Goal: Task Accomplishment & Management: Use online tool/utility

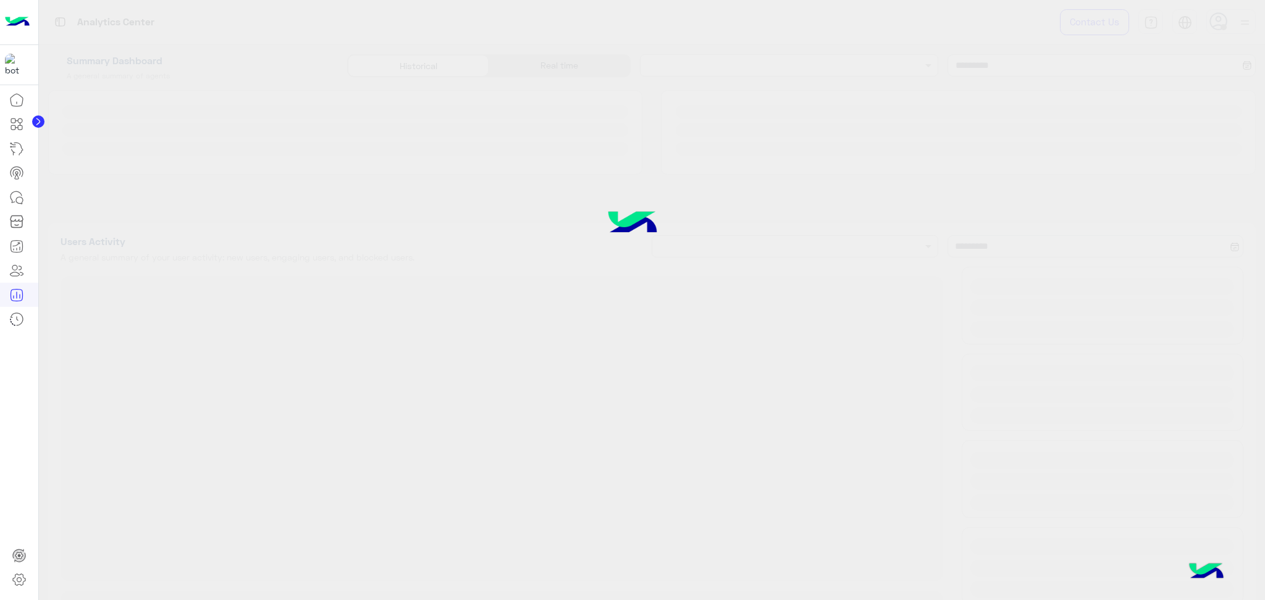
type input "**********"
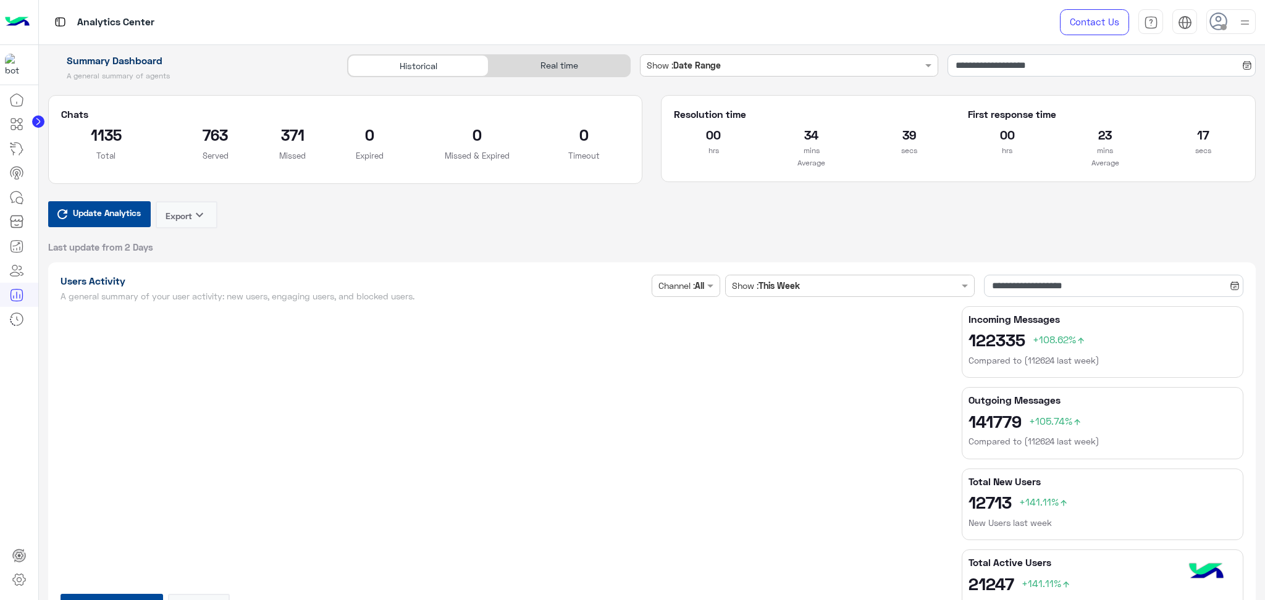
type input "**********"
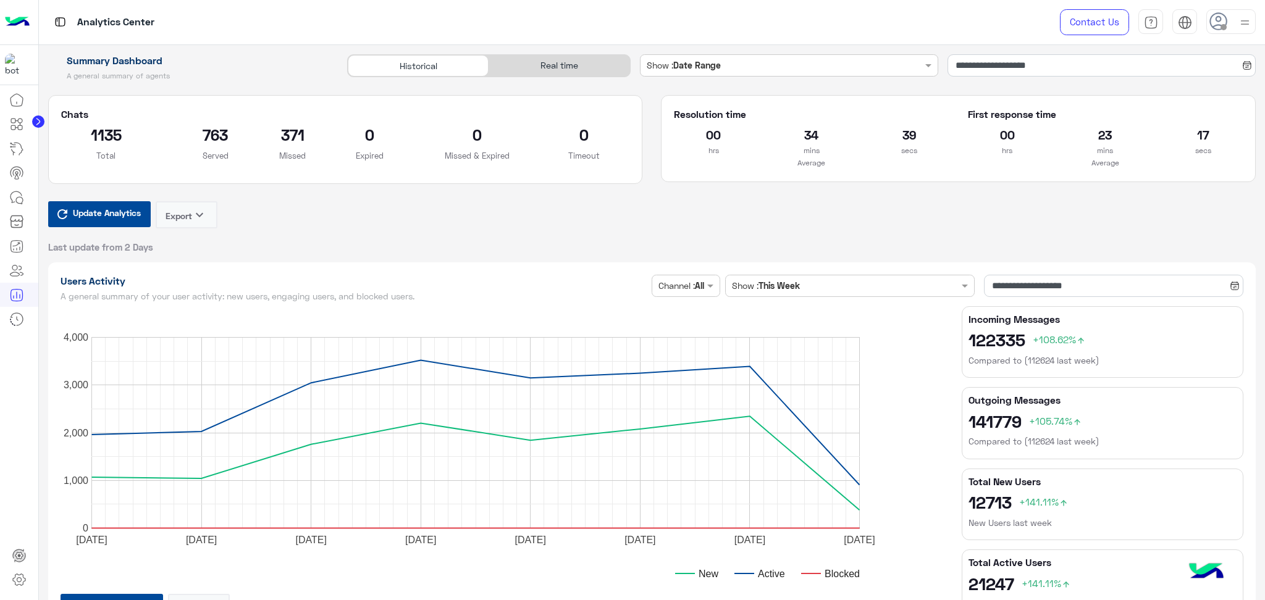
type input "**********"
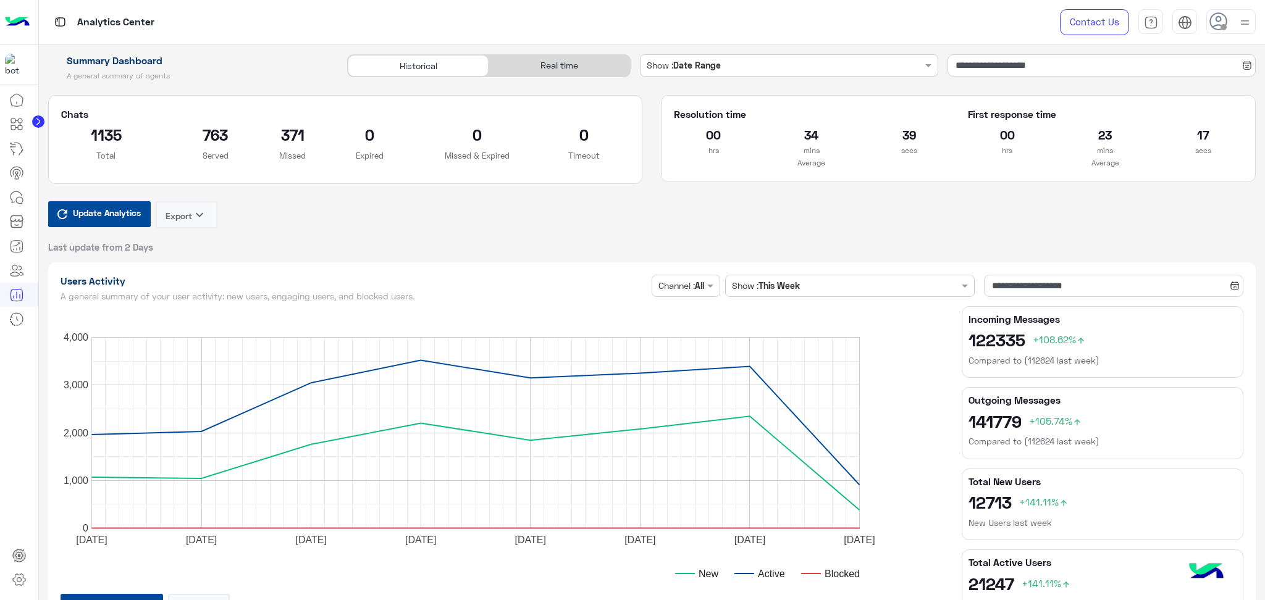
type input "**********"
click at [551, 62] on div "Real time" at bounding box center [559, 66] width 141 height 22
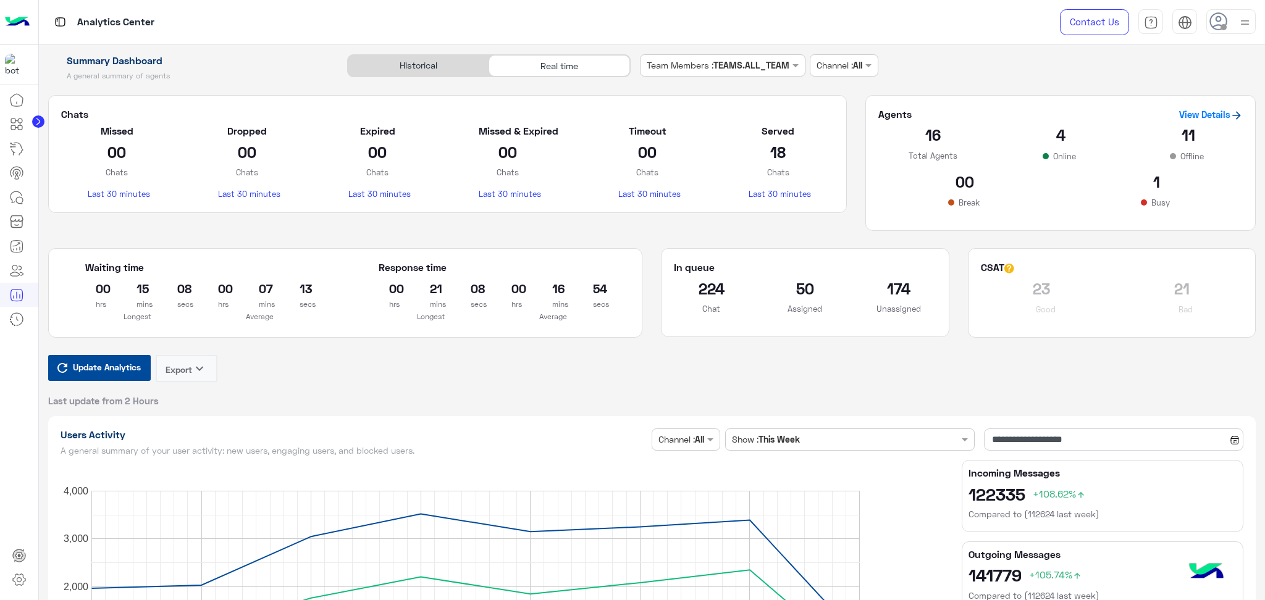
click at [132, 370] on span "Update Analytics" at bounding box center [107, 367] width 74 height 17
click at [419, 62] on div "Historical" at bounding box center [418, 66] width 141 height 22
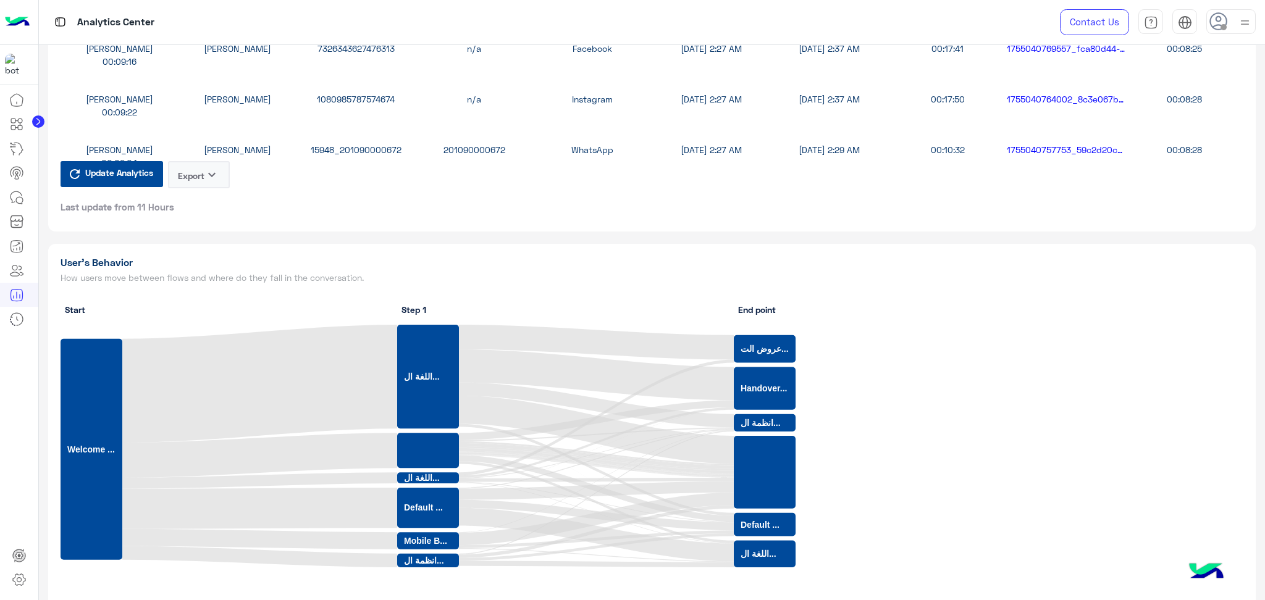
scroll to position [3063, 0]
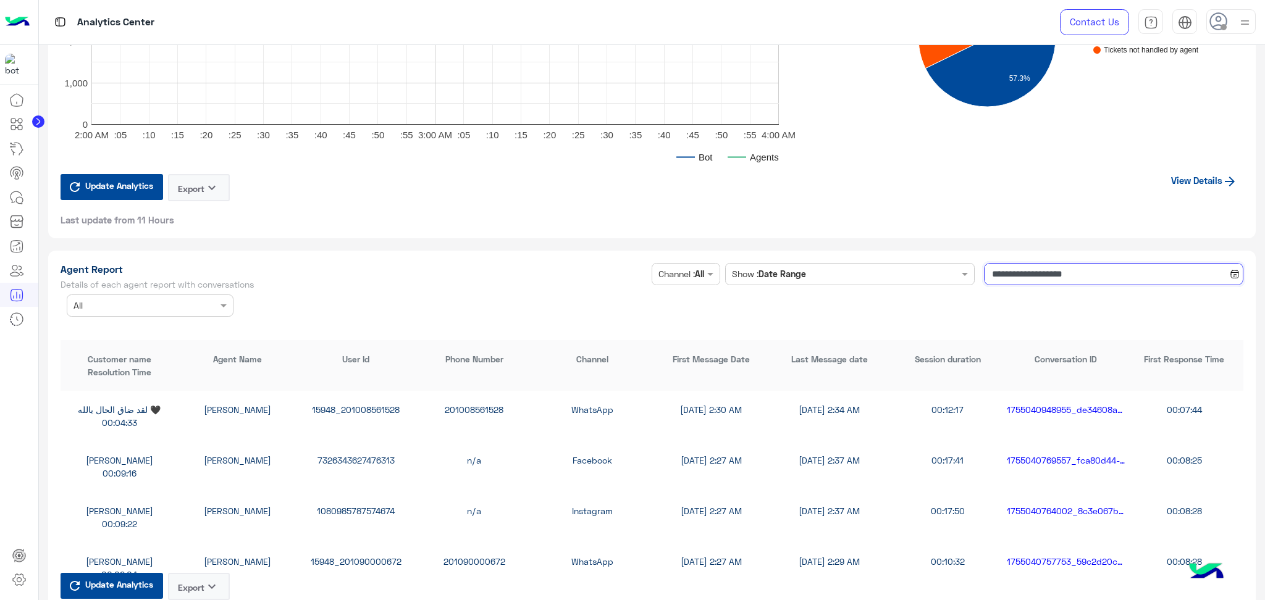
click at [1035, 263] on input "**********" at bounding box center [1113, 274] width 259 height 22
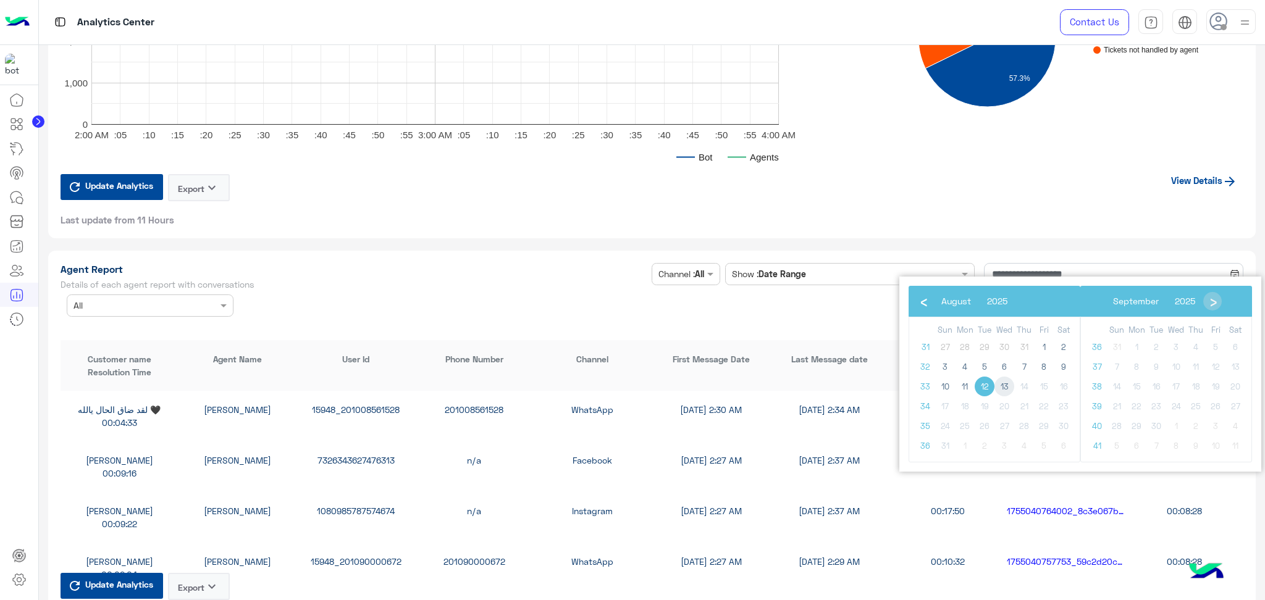
click at [1006, 383] on span "13" at bounding box center [1005, 387] width 20 height 20
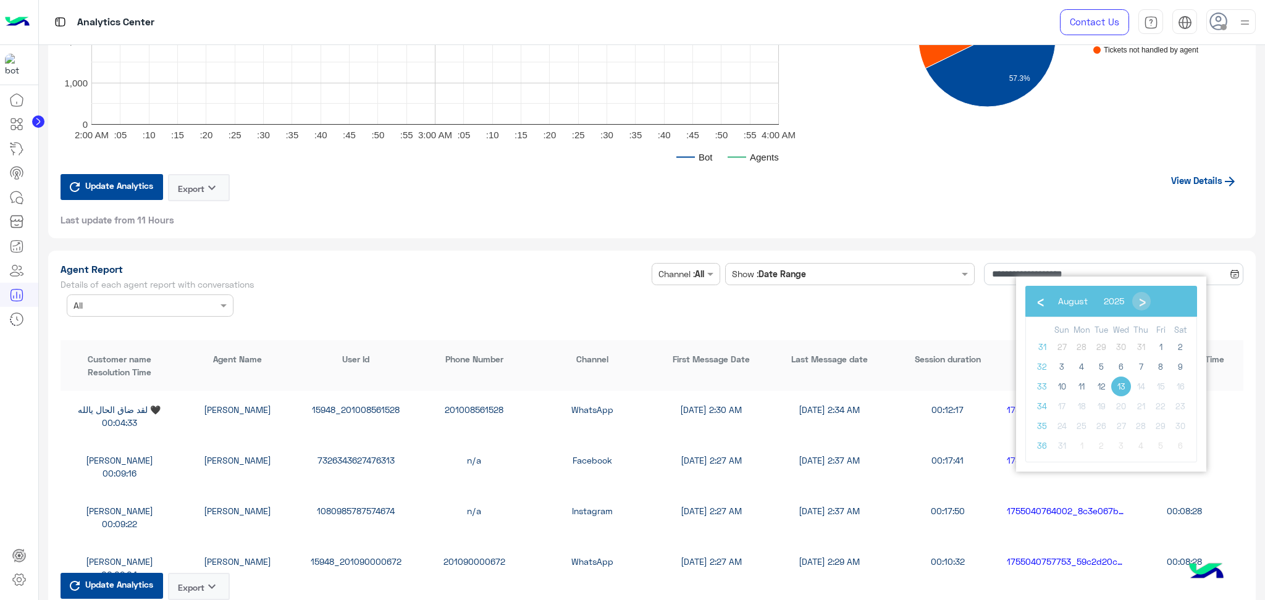
click at [1119, 384] on span "13" at bounding box center [1121, 387] width 20 height 20
type input "**********"
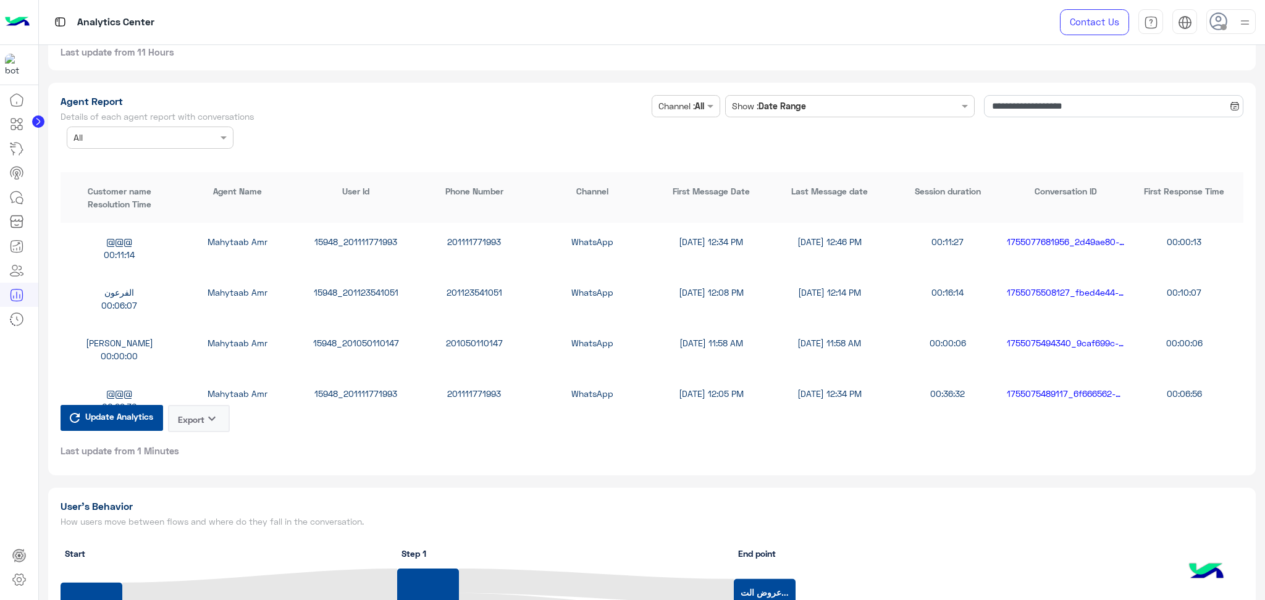
scroll to position [3228, 0]
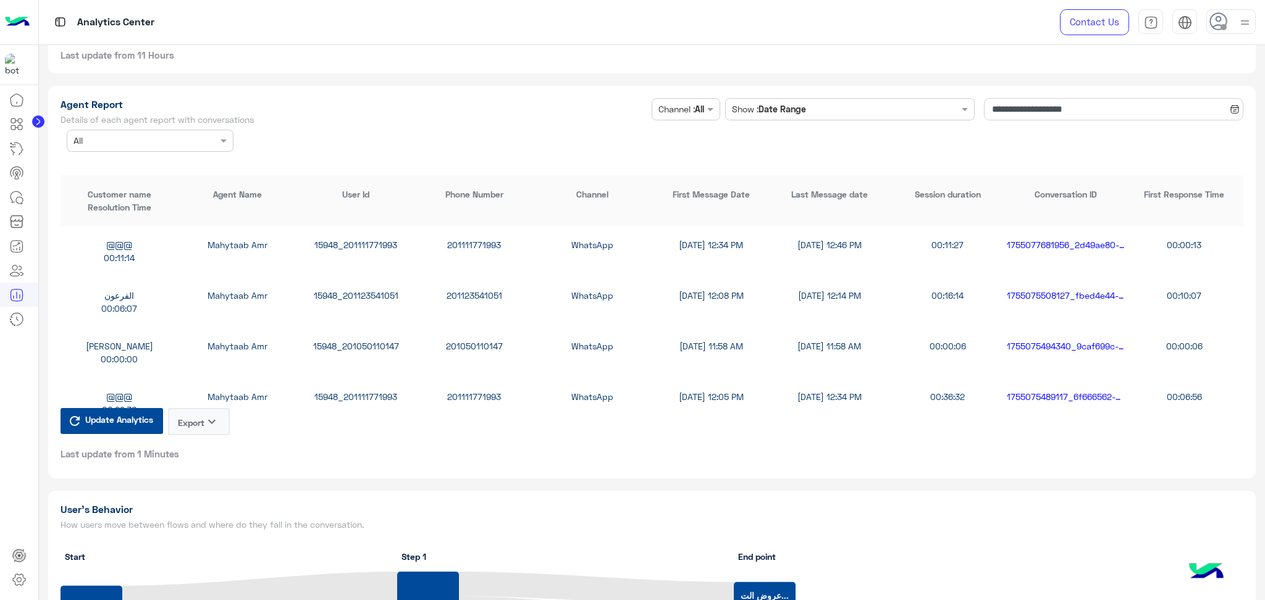
click at [192, 409] on button "Export keyboard_arrow_down" at bounding box center [199, 421] width 62 height 27
click at [213, 447] on button "CSV" at bounding box center [200, 443] width 62 height 23
click at [213, 415] on icon "keyboard_arrow_down" at bounding box center [211, 422] width 15 height 15
click at [211, 439] on button "CSV" at bounding box center [200, 443] width 62 height 23
click at [211, 439] on div "Update Analytics Export keyboard_arrow_down Last update from 1 Minutes" at bounding box center [145, 434] width 169 height 52
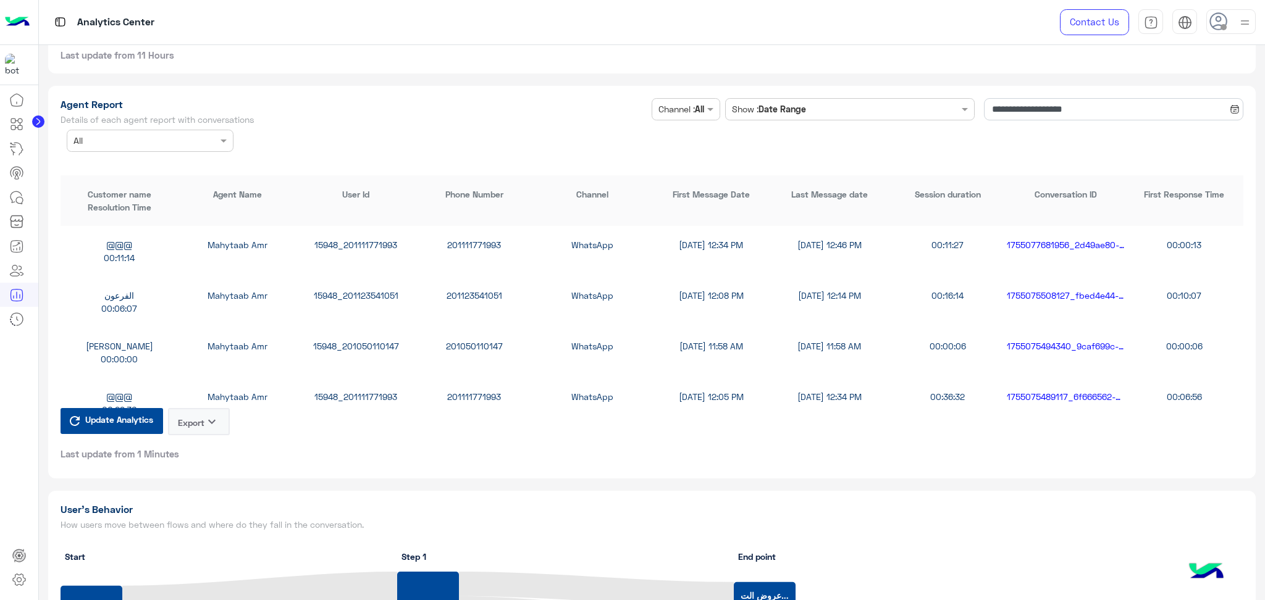
click at [211, 415] on icon "keyboard_arrow_down" at bounding box center [211, 422] width 15 height 15
click at [209, 440] on button "CSV" at bounding box center [200, 443] width 62 height 23
click at [216, 415] on icon "keyboard_arrow_down" at bounding box center [211, 422] width 15 height 15
click at [216, 444] on button "CSV" at bounding box center [200, 443] width 62 height 23
click at [214, 415] on icon "keyboard_arrow_down" at bounding box center [211, 422] width 15 height 15
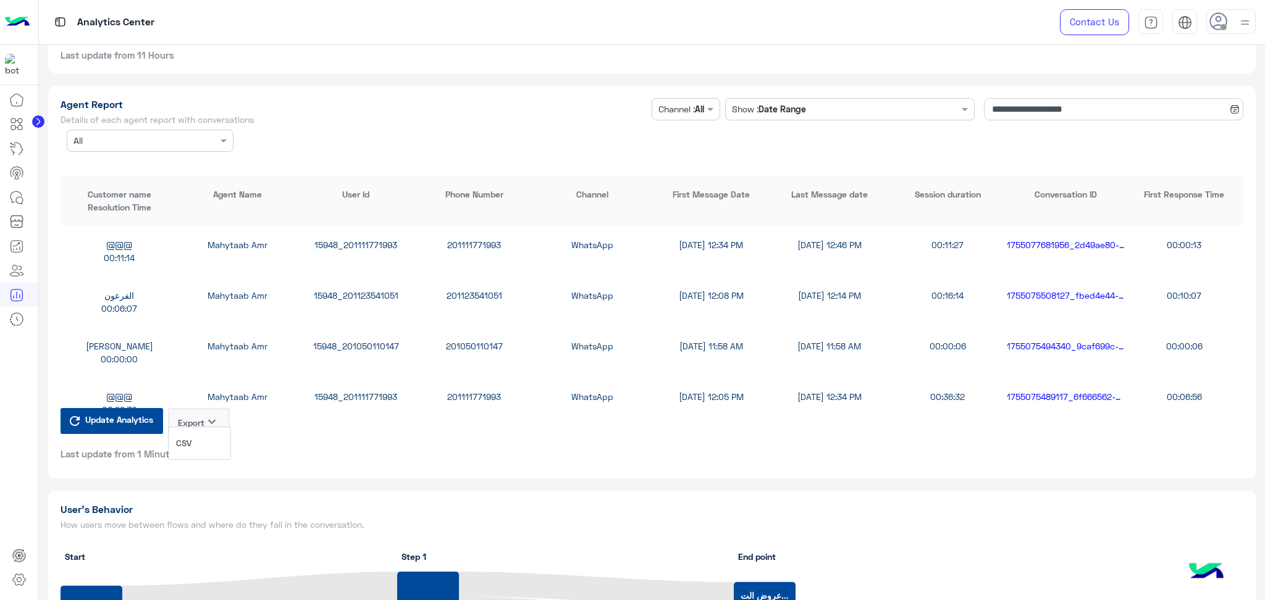
click at [213, 454] on button "CSV" at bounding box center [200, 443] width 62 height 23
click at [213, 415] on icon "keyboard_arrow_down" at bounding box center [211, 422] width 15 height 15
click at [209, 448] on button "CSV" at bounding box center [200, 443] width 62 height 23
click at [203, 421] on button "Export keyboard_arrow_down" at bounding box center [199, 421] width 62 height 27
click at [203, 449] on button "CSV" at bounding box center [200, 443] width 62 height 23
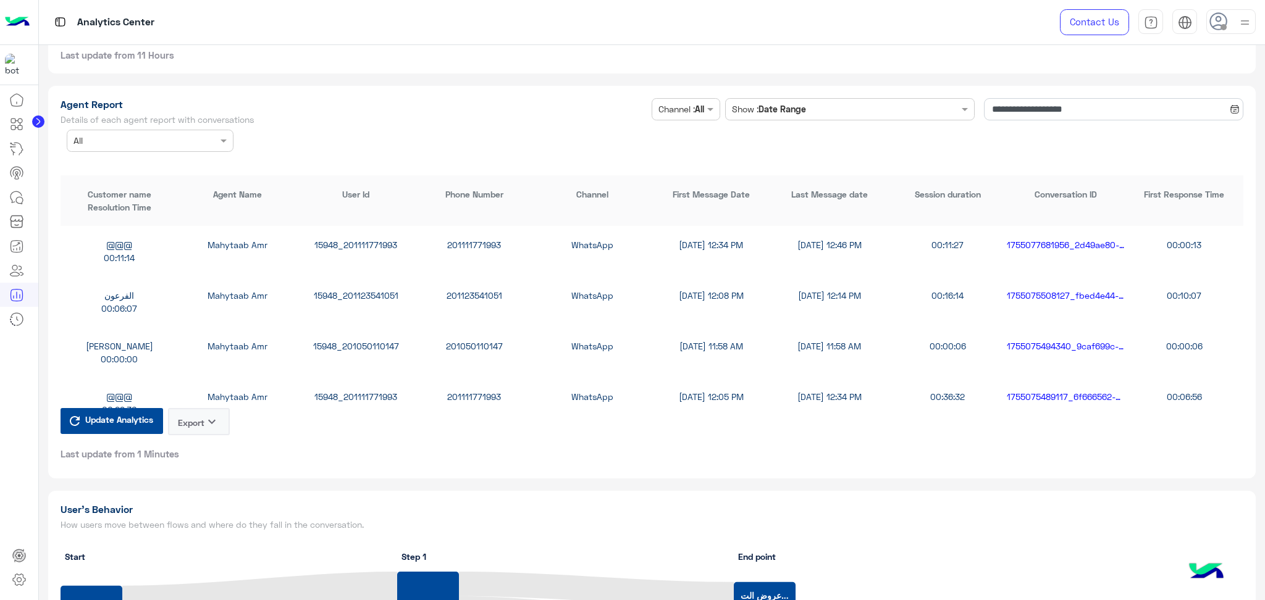
click at [206, 415] on icon "keyboard_arrow_down" at bounding box center [211, 422] width 15 height 15
click at [208, 453] on button "CSV" at bounding box center [200, 443] width 62 height 23
click at [209, 415] on icon "keyboard_arrow_down" at bounding box center [211, 422] width 15 height 15
click at [210, 445] on button "CSV" at bounding box center [200, 443] width 62 height 23
click at [210, 415] on icon "keyboard_arrow_down" at bounding box center [211, 422] width 15 height 15
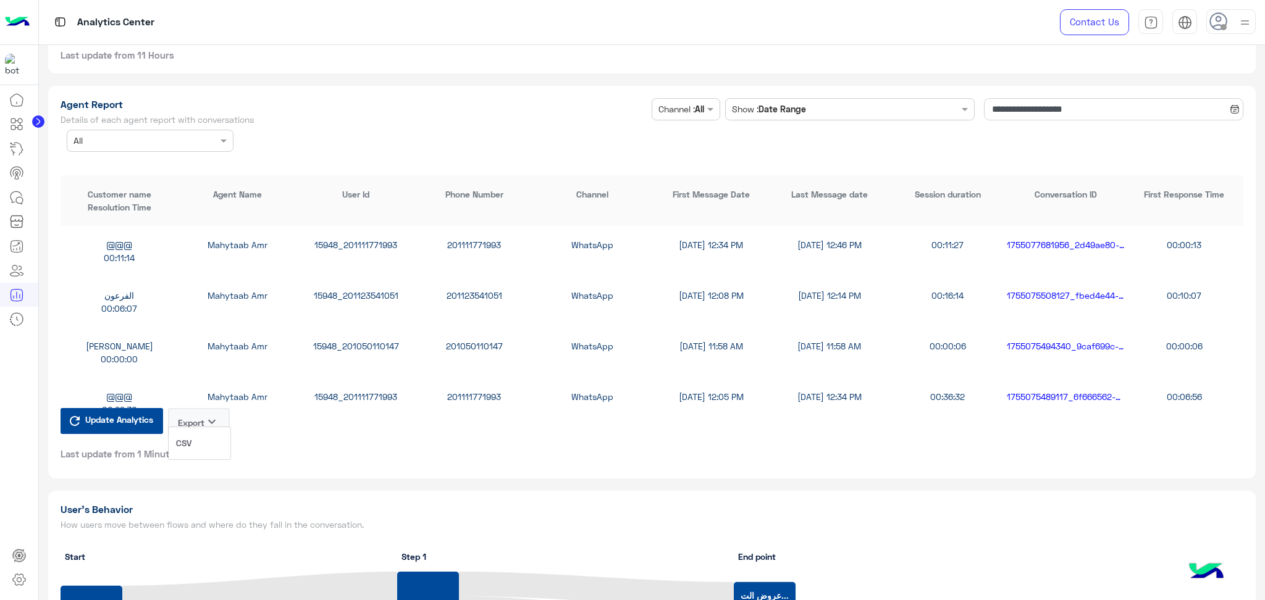
click at [210, 444] on button "CSV" at bounding box center [200, 443] width 62 height 23
click at [215, 408] on button "Export keyboard_arrow_down" at bounding box center [199, 421] width 62 height 27
click at [213, 444] on button "CSV" at bounding box center [200, 443] width 62 height 23
click at [214, 415] on icon "keyboard_arrow_down" at bounding box center [211, 422] width 15 height 15
click at [214, 455] on div "CSV" at bounding box center [199, 443] width 63 height 33
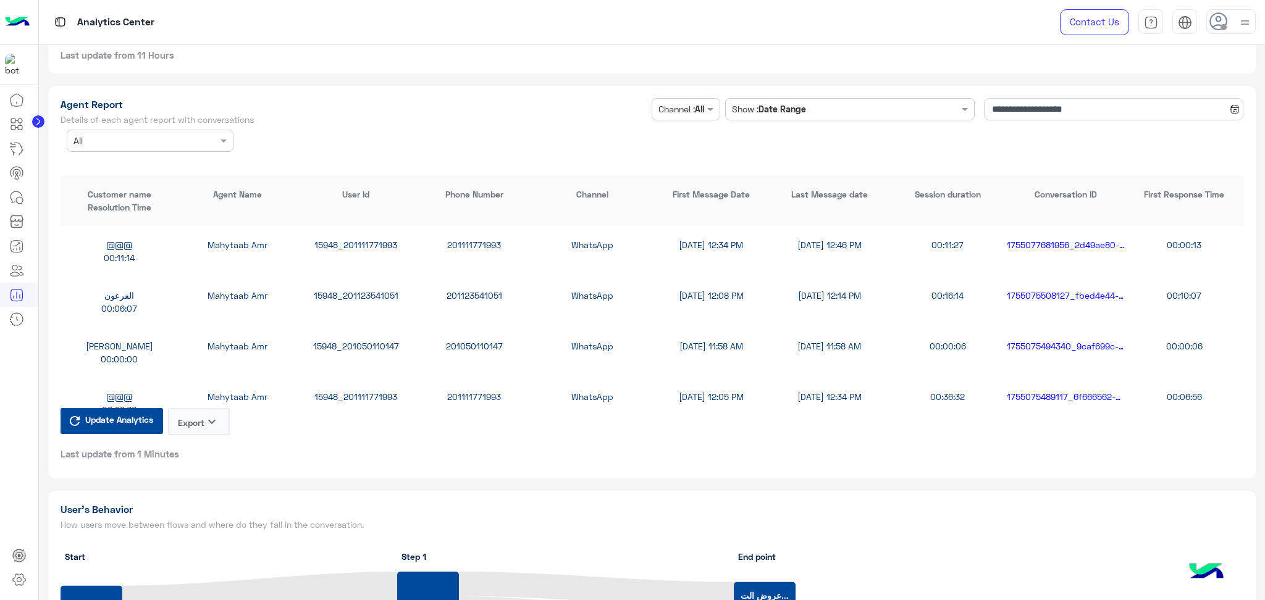
click at [211, 416] on icon "keyboard_arrow_down" at bounding box center [211, 422] width 15 height 15
click at [210, 448] on button "CSV" at bounding box center [200, 443] width 62 height 23
click at [206, 415] on icon "keyboard_arrow_down" at bounding box center [211, 422] width 15 height 15
click at [208, 445] on button "CSV" at bounding box center [200, 443] width 62 height 23
drag, startPoint x: 206, startPoint y: 407, endPoint x: 205, endPoint y: 413, distance: 6.2
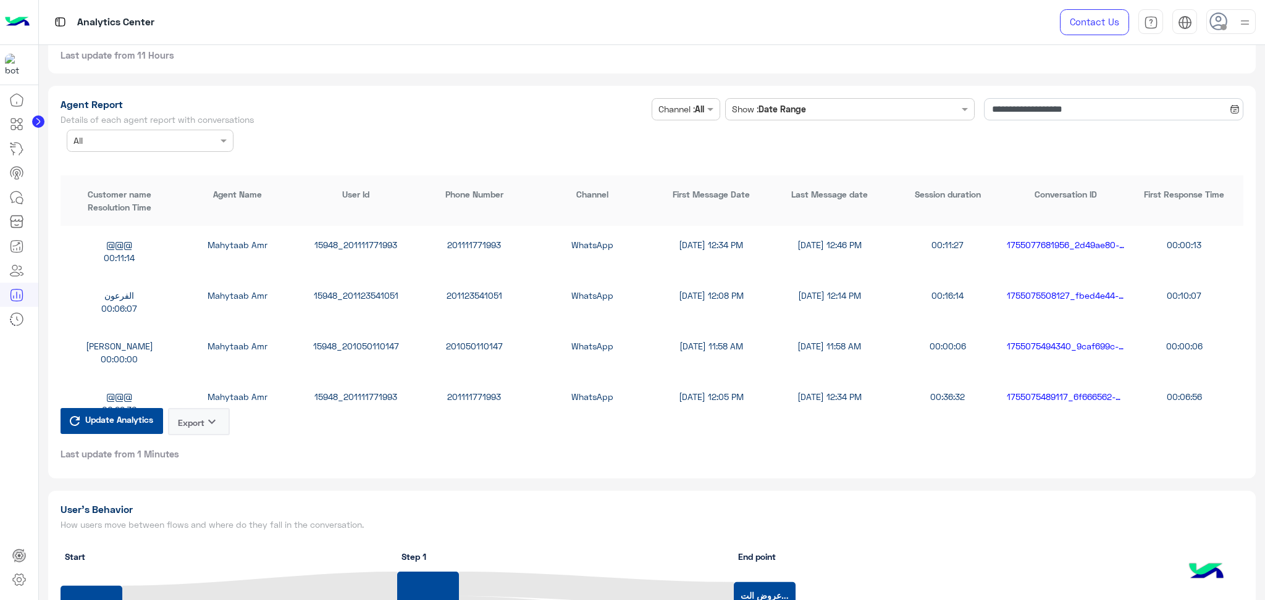
click at [205, 408] on button "Export keyboard_arrow_down" at bounding box center [199, 421] width 62 height 27
click at [206, 434] on button "CSV" at bounding box center [200, 443] width 62 height 23
click at [211, 408] on button "Export keyboard_arrow_down" at bounding box center [199, 421] width 62 height 27
click at [212, 438] on button "CSV" at bounding box center [200, 443] width 62 height 23
click at [211, 415] on icon "keyboard_arrow_down" at bounding box center [211, 422] width 15 height 15
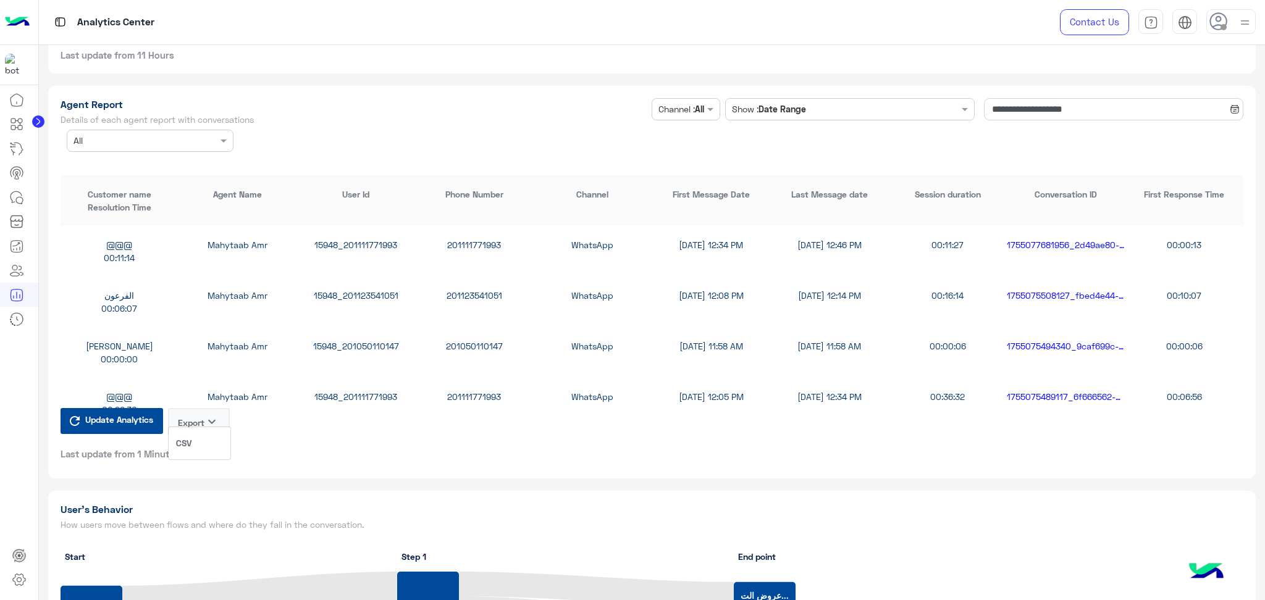
click at [211, 440] on button "CSV" at bounding box center [200, 443] width 62 height 23
click at [200, 420] on button "Export keyboard_arrow_down" at bounding box center [199, 421] width 62 height 27
click at [201, 450] on button "CSV" at bounding box center [200, 443] width 62 height 23
click at [202, 410] on button "Export keyboard_arrow_down" at bounding box center [199, 421] width 62 height 27
click at [204, 447] on button "CSV" at bounding box center [200, 443] width 62 height 23
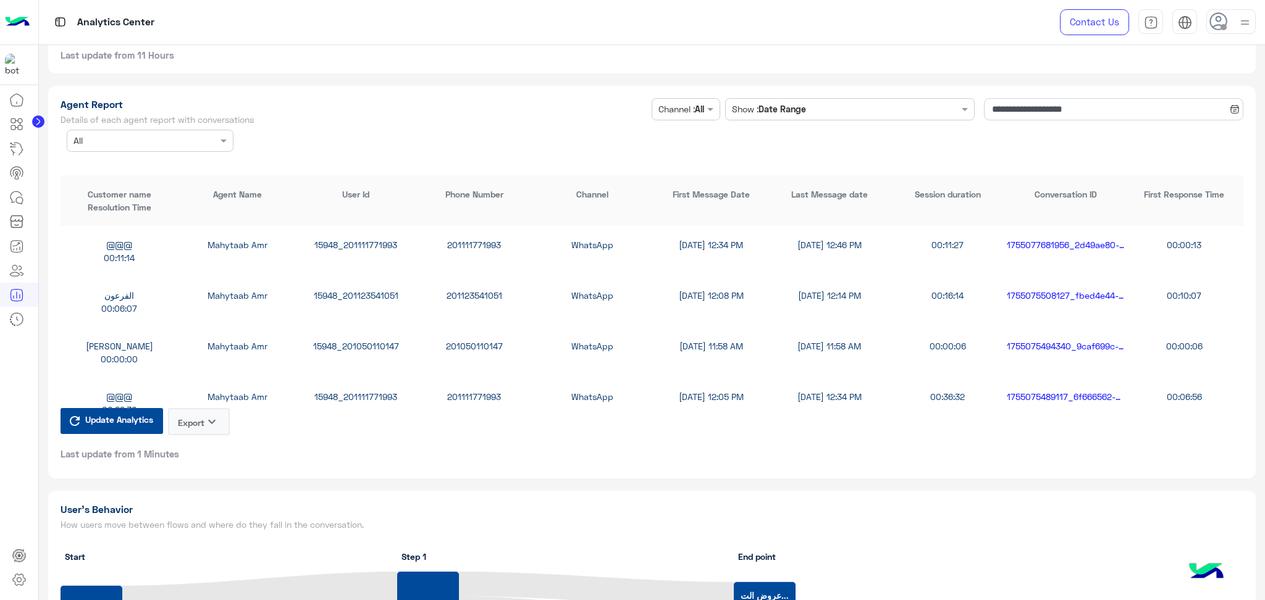
click at [205, 408] on button "Export keyboard_arrow_down" at bounding box center [199, 421] width 62 height 27
click at [205, 454] on button "CSV" at bounding box center [200, 443] width 62 height 23
click at [205, 416] on button "Export keyboard_arrow_down" at bounding box center [199, 421] width 62 height 27
click at [203, 435] on button "CSV" at bounding box center [200, 443] width 62 height 23
click at [205, 408] on button "Export keyboard_arrow_down" at bounding box center [199, 421] width 62 height 27
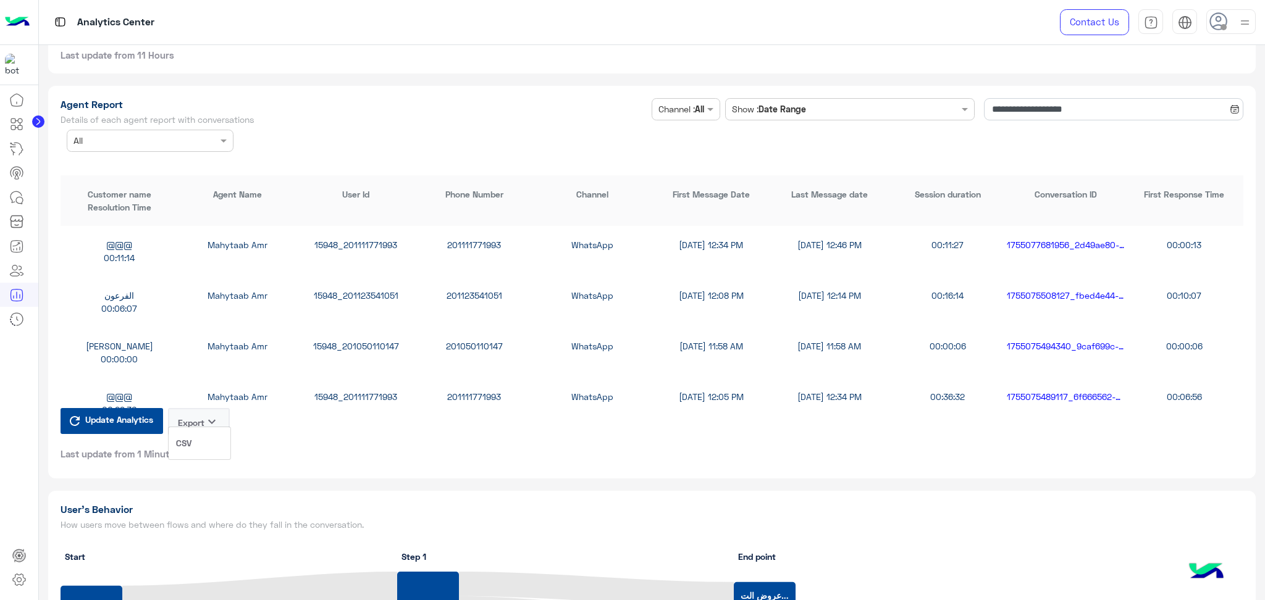
click at [209, 449] on button "CSV" at bounding box center [200, 443] width 62 height 23
click at [204, 415] on button "Export keyboard_arrow_down" at bounding box center [199, 421] width 62 height 27
click at [204, 445] on button "CSV" at bounding box center [200, 443] width 62 height 23
click at [204, 408] on button "Export keyboard_arrow_down" at bounding box center [199, 421] width 62 height 27
click at [206, 435] on button "CSV" at bounding box center [200, 443] width 62 height 23
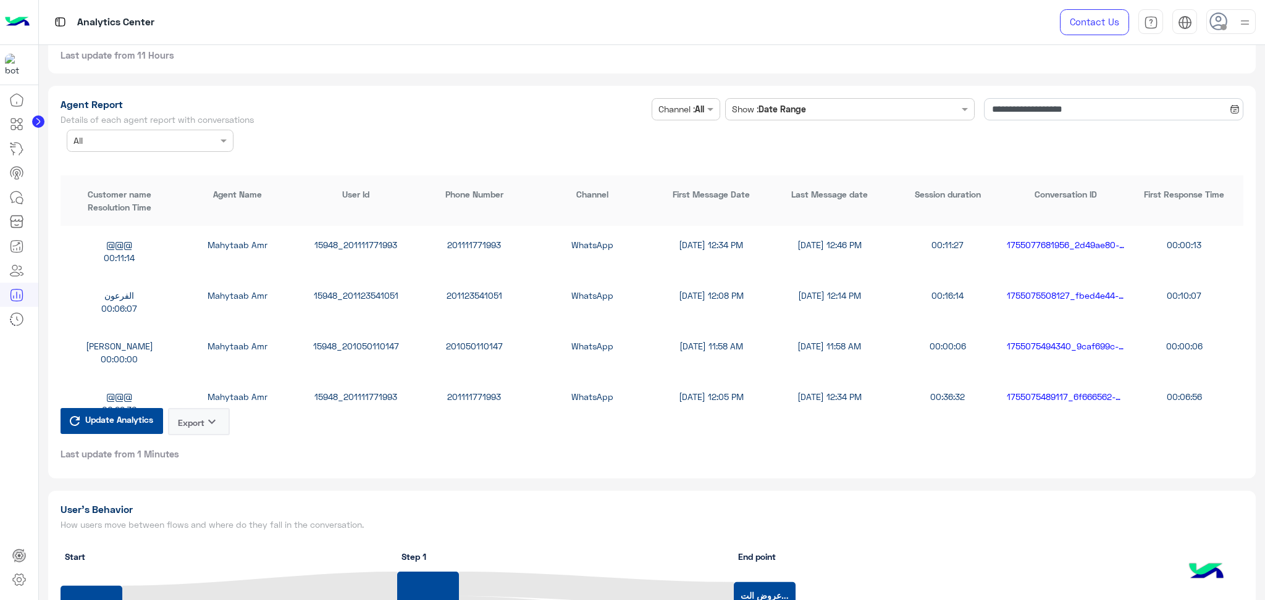
click at [206, 415] on icon "keyboard_arrow_down" at bounding box center [211, 422] width 15 height 15
click at [206, 440] on button "CSV" at bounding box center [200, 443] width 62 height 23
click at [208, 415] on icon "keyboard_arrow_down" at bounding box center [211, 422] width 15 height 15
click at [208, 449] on button "CSV" at bounding box center [200, 443] width 62 height 23
click at [212, 415] on icon "keyboard_arrow_down" at bounding box center [211, 422] width 15 height 15
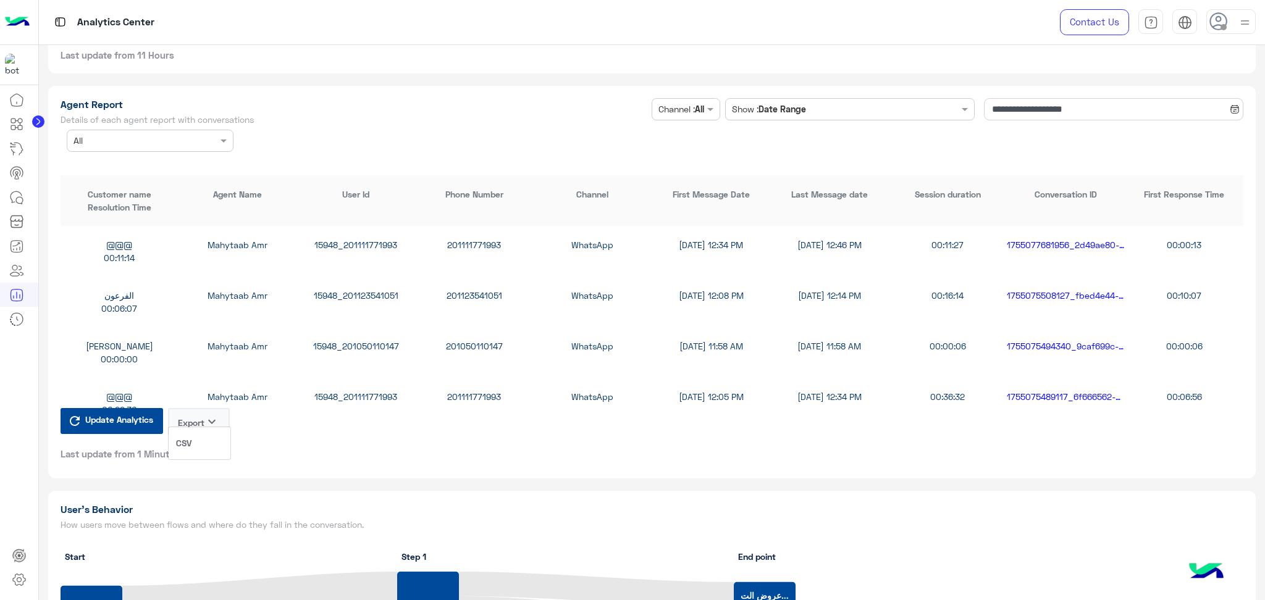
click at [208, 444] on button "CSV" at bounding box center [200, 443] width 62 height 23
click at [208, 415] on icon "keyboard_arrow_down" at bounding box center [211, 422] width 15 height 15
click at [206, 436] on button "CSV" at bounding box center [200, 443] width 62 height 23
click at [208, 415] on icon "keyboard_arrow_down" at bounding box center [211, 422] width 15 height 15
click at [206, 436] on button "CSV" at bounding box center [200, 443] width 62 height 23
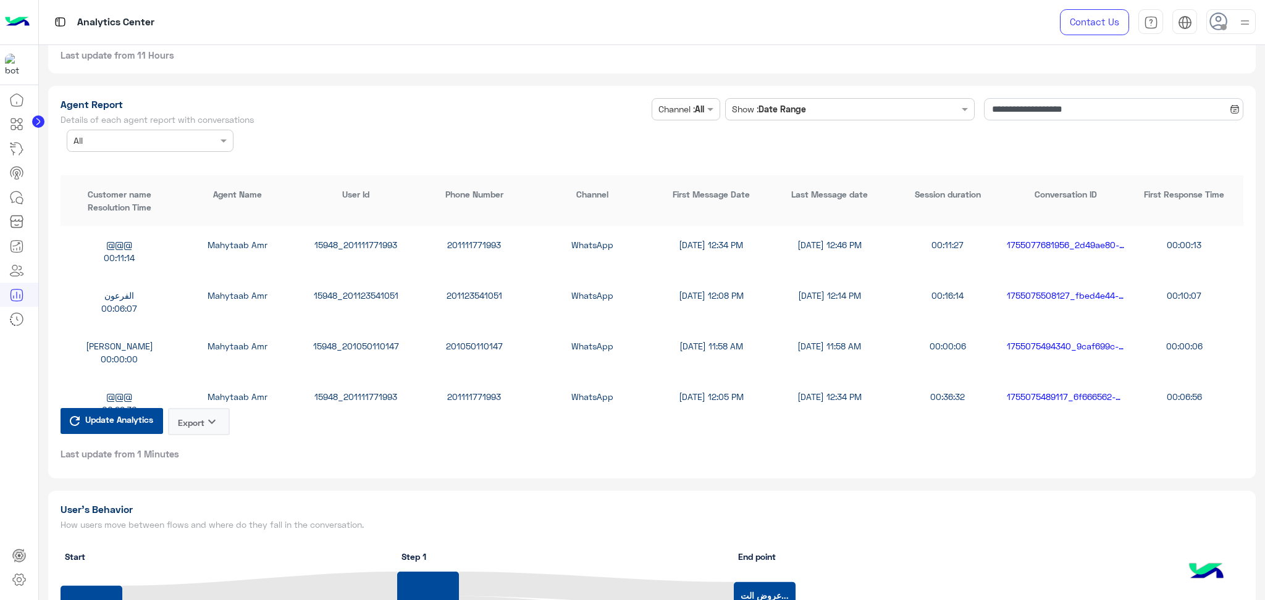
click at [205, 423] on button "Export keyboard_arrow_down" at bounding box center [199, 421] width 62 height 27
click at [204, 448] on button "CSV" at bounding box center [200, 443] width 62 height 23
click at [205, 417] on button "Export keyboard_arrow_down" at bounding box center [199, 421] width 62 height 27
click at [203, 440] on button "CSV" at bounding box center [200, 443] width 62 height 23
click at [209, 408] on button "Export keyboard_arrow_down" at bounding box center [199, 421] width 62 height 27
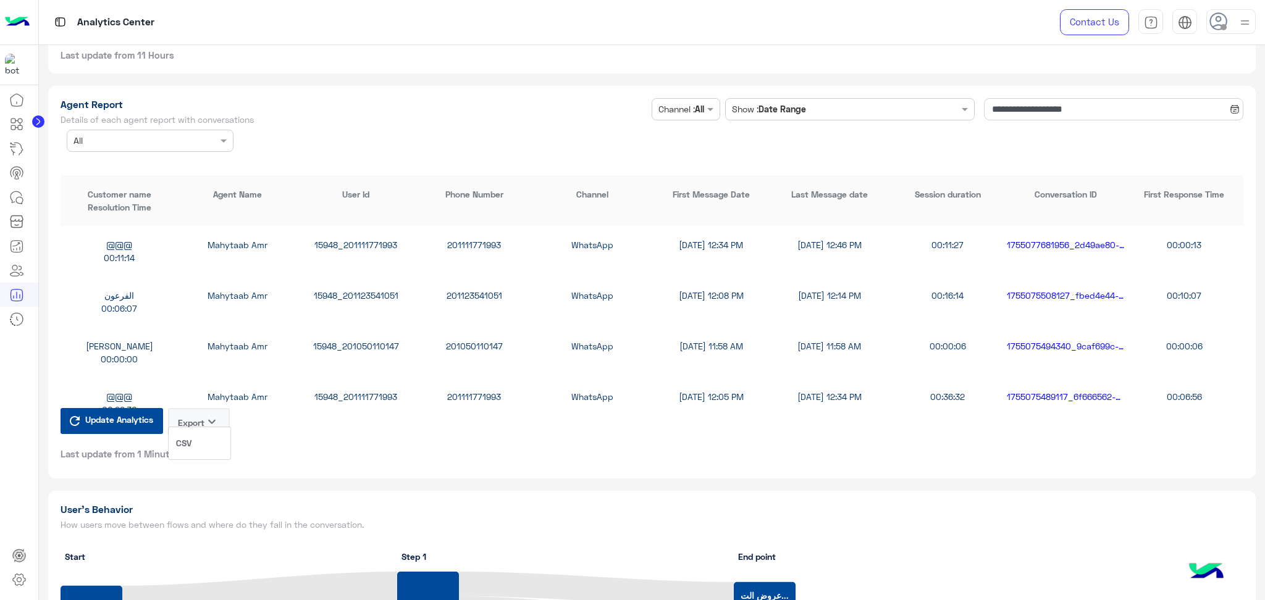
click at [203, 439] on button "CSV" at bounding box center [200, 443] width 62 height 23
click at [204, 408] on button "Export keyboard_arrow_down" at bounding box center [199, 421] width 62 height 27
click at [194, 443] on button "CSV" at bounding box center [200, 443] width 62 height 23
click at [198, 419] on button "Export keyboard_arrow_down" at bounding box center [199, 421] width 62 height 27
click at [196, 445] on button "CSV" at bounding box center [200, 443] width 62 height 23
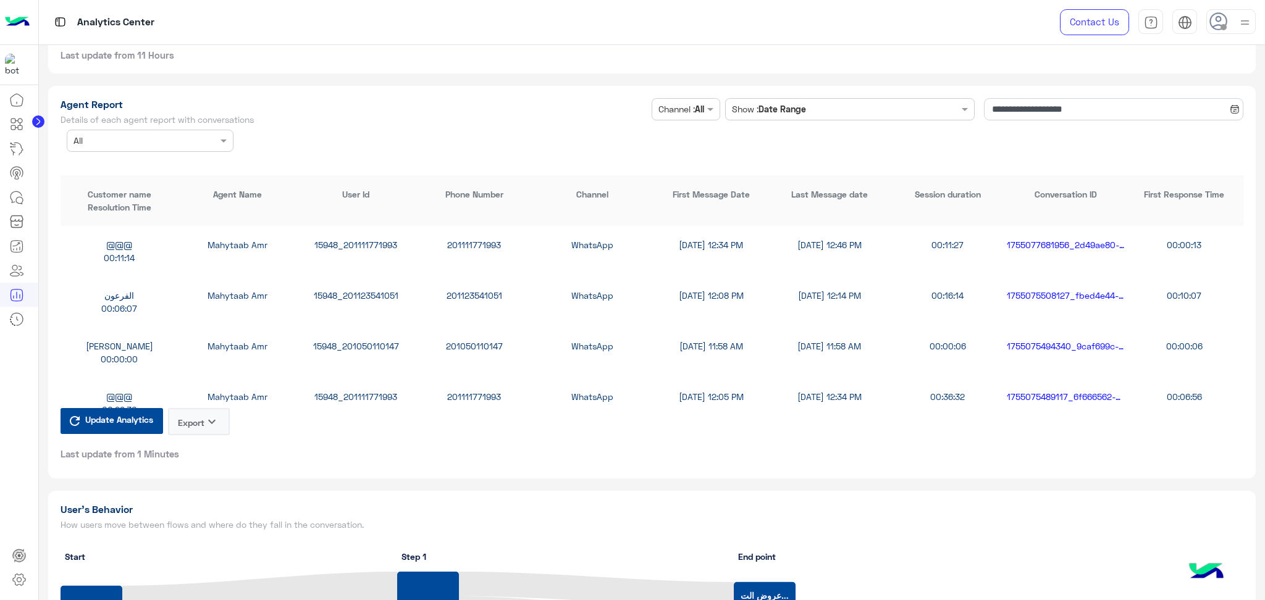
click at [198, 416] on button "Export keyboard_arrow_down" at bounding box center [199, 421] width 62 height 27
click at [196, 446] on button "CSV" at bounding box center [200, 443] width 62 height 23
click at [199, 419] on button "Export keyboard_arrow_down" at bounding box center [199, 421] width 62 height 27
click at [198, 440] on button "CSV" at bounding box center [200, 443] width 62 height 23
click at [195, 408] on button "Export keyboard_arrow_down" at bounding box center [199, 421] width 62 height 27
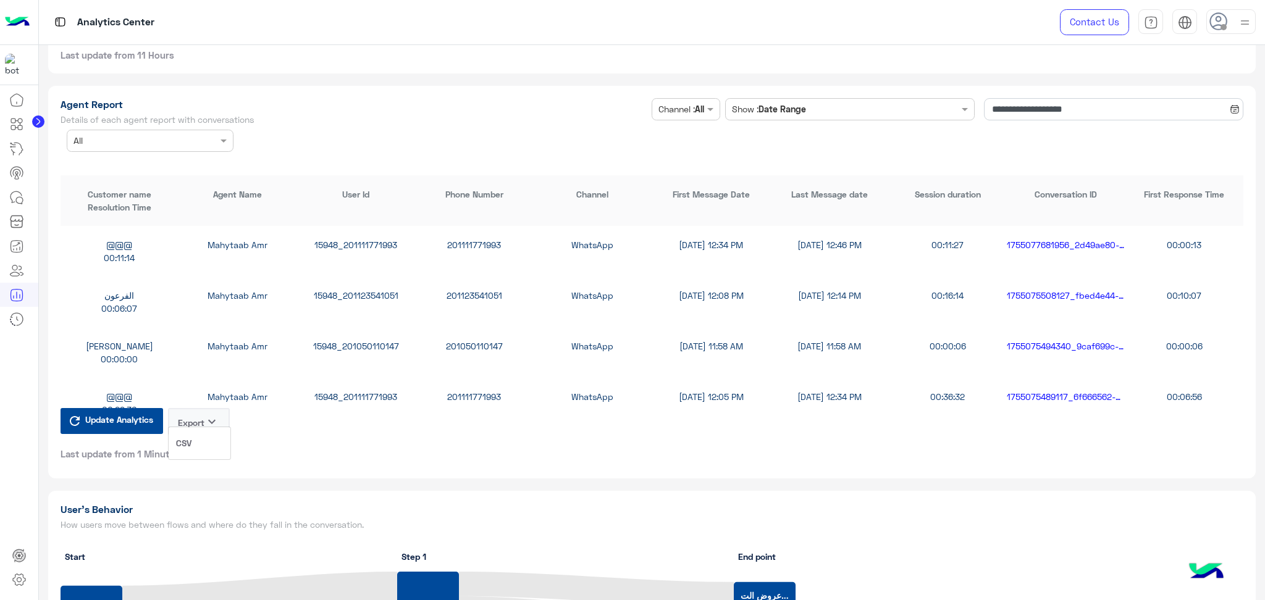
click at [214, 440] on button "CSV" at bounding box center [200, 443] width 62 height 23
click at [214, 415] on icon "keyboard_arrow_down" at bounding box center [211, 422] width 15 height 15
click at [216, 446] on button "CSV" at bounding box center [200, 443] width 62 height 23
click at [209, 415] on icon "keyboard_arrow_down" at bounding box center [211, 422] width 15 height 15
click at [210, 443] on button "CSV" at bounding box center [200, 443] width 62 height 23
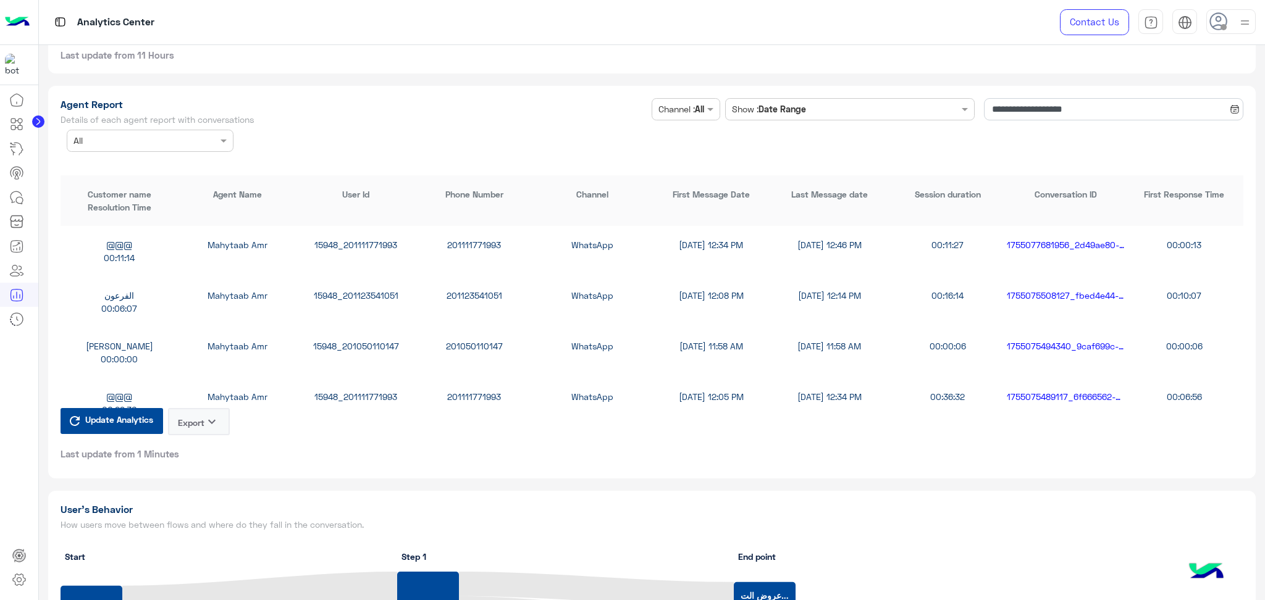
click at [209, 415] on icon "keyboard_arrow_down" at bounding box center [211, 422] width 15 height 15
click at [208, 440] on button "CSV" at bounding box center [200, 443] width 62 height 23
click at [208, 415] on icon "keyboard_arrow_down" at bounding box center [211, 422] width 15 height 15
click at [206, 438] on button "CSV" at bounding box center [200, 443] width 62 height 23
click at [204, 416] on button "Export keyboard_arrow_down" at bounding box center [199, 421] width 62 height 27
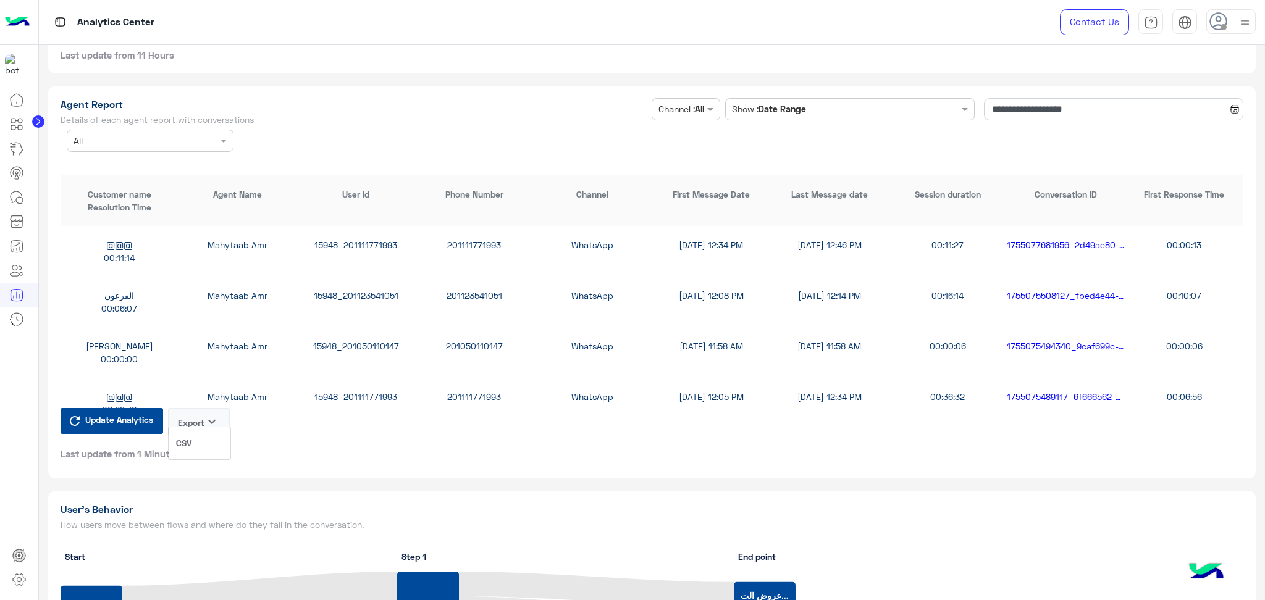
click at [204, 450] on button "CSV" at bounding box center [200, 443] width 62 height 23
click at [203, 410] on button "Export keyboard_arrow_down" at bounding box center [199, 421] width 62 height 27
click at [201, 441] on button "CSV" at bounding box center [200, 443] width 62 height 23
drag, startPoint x: 202, startPoint y: 405, endPoint x: 200, endPoint y: 425, distance: 20.5
click at [200, 419] on button "Export keyboard_arrow_down" at bounding box center [199, 421] width 62 height 27
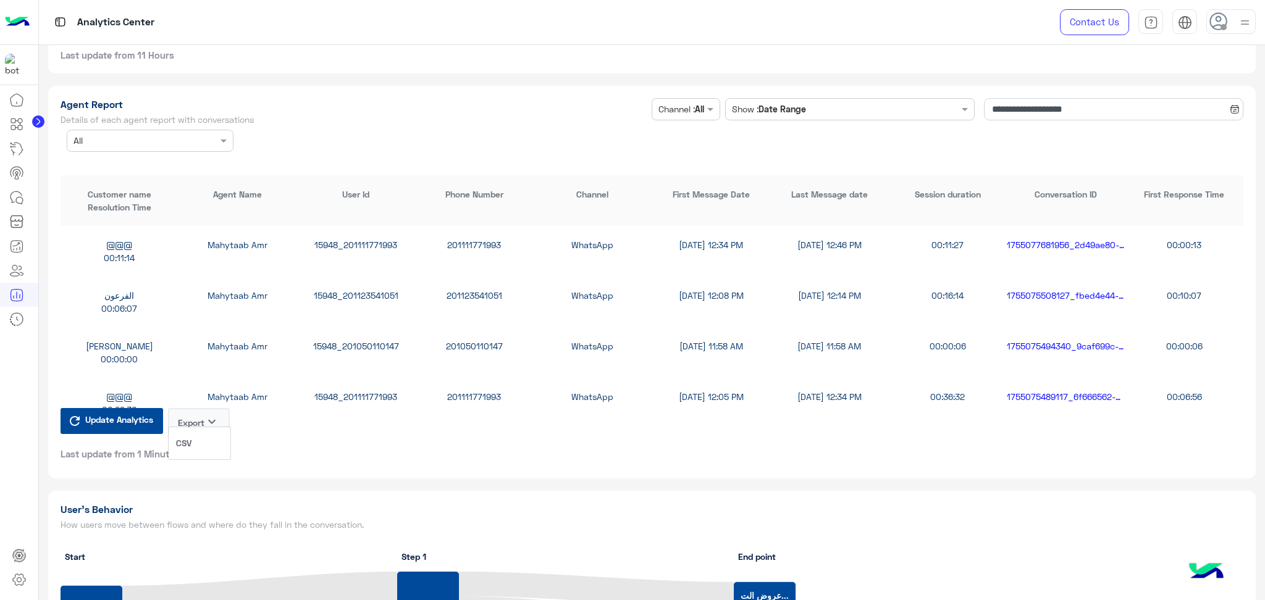
click at [199, 437] on button "CSV" at bounding box center [200, 443] width 62 height 23
click at [201, 408] on button "Export keyboard_arrow_down" at bounding box center [199, 421] width 62 height 27
click at [203, 437] on button "CSV" at bounding box center [200, 443] width 62 height 23
drag, startPoint x: 203, startPoint y: 437, endPoint x: 201, endPoint y: 418, distance: 19.2
click at [201, 418] on div "Update Analytics Export keyboard_arrow_down Last update from 1 Minutes" at bounding box center [145, 434] width 169 height 52
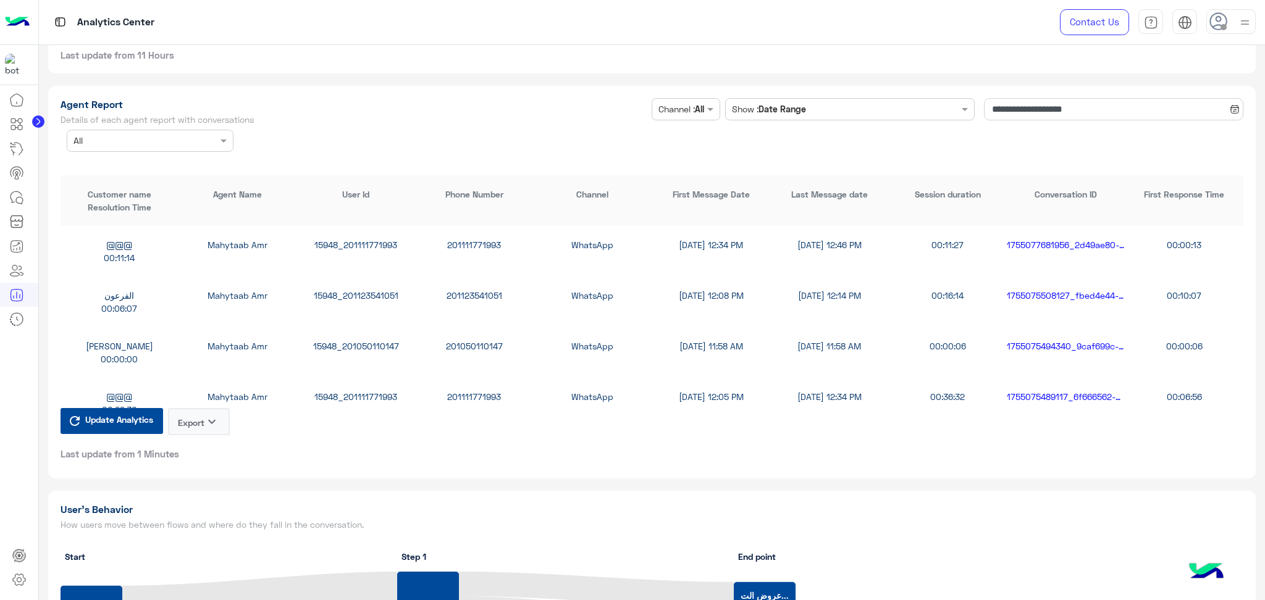
click at [201, 418] on button "Export keyboard_arrow_down" at bounding box center [199, 421] width 62 height 27
click at [193, 440] on button "CSV" at bounding box center [200, 443] width 62 height 23
click at [193, 408] on button "Export keyboard_arrow_down" at bounding box center [199, 421] width 62 height 27
click at [202, 443] on button "CSV" at bounding box center [200, 443] width 62 height 23
click at [203, 411] on button "Export keyboard_arrow_down" at bounding box center [199, 421] width 62 height 27
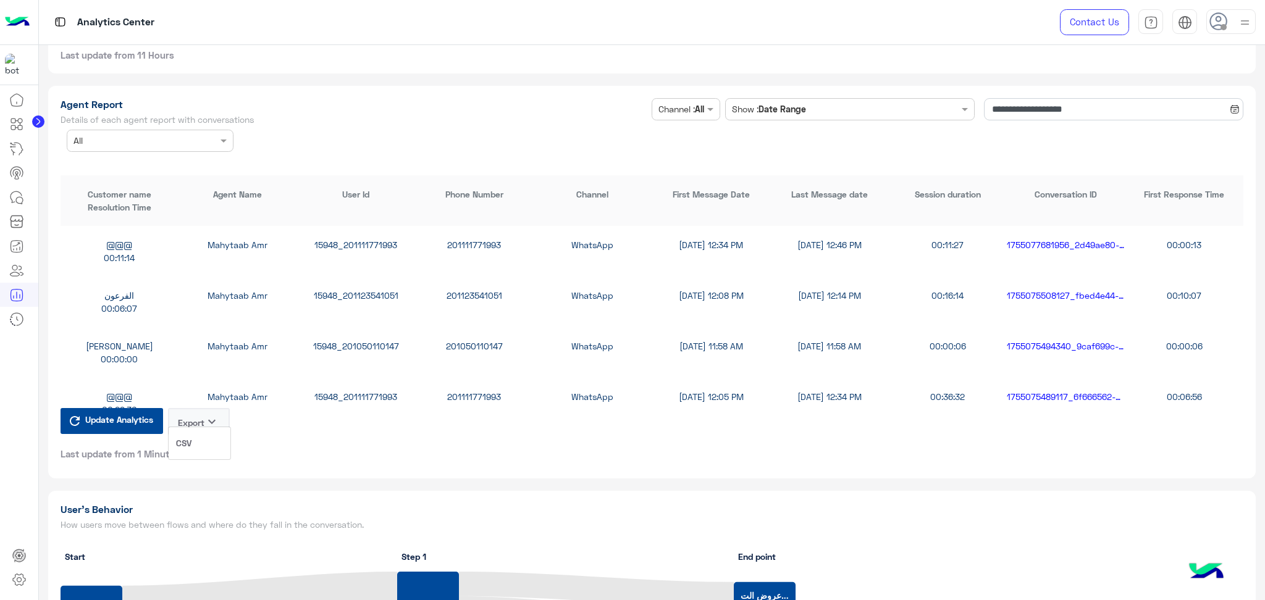
click at [203, 444] on button "CSV" at bounding box center [200, 443] width 62 height 23
click at [279, 426] on div "Update Analytics Export keyboard_arrow_down Last update from 1 Minutes" at bounding box center [653, 441] width 1184 height 52
click at [206, 415] on icon "keyboard_arrow_down" at bounding box center [211, 422] width 15 height 15
click at [193, 421] on button "Export keyboard_arrow_down" at bounding box center [199, 421] width 62 height 27
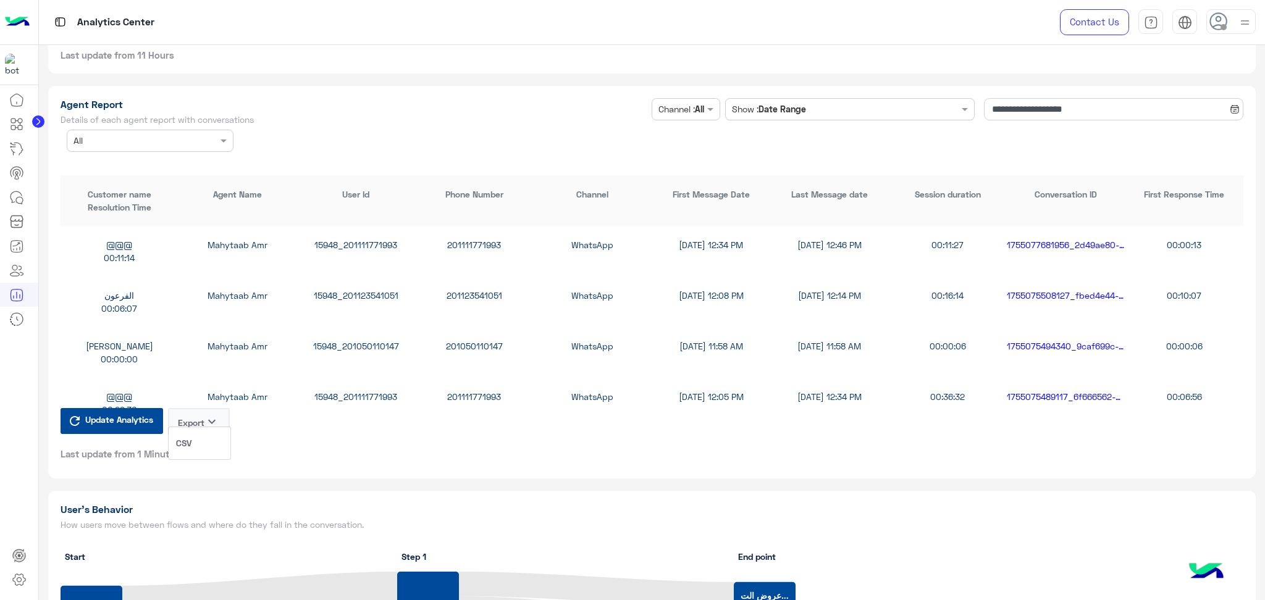
click at [196, 449] on button "CSV" at bounding box center [200, 443] width 62 height 23
click at [192, 408] on button "Export keyboard_arrow_down" at bounding box center [199, 421] width 62 height 27
click at [209, 450] on button "CSV" at bounding box center [200, 443] width 62 height 23
click at [198, 411] on button "Export keyboard_arrow_down" at bounding box center [199, 421] width 62 height 27
click at [194, 441] on button "CSV" at bounding box center [200, 443] width 62 height 23
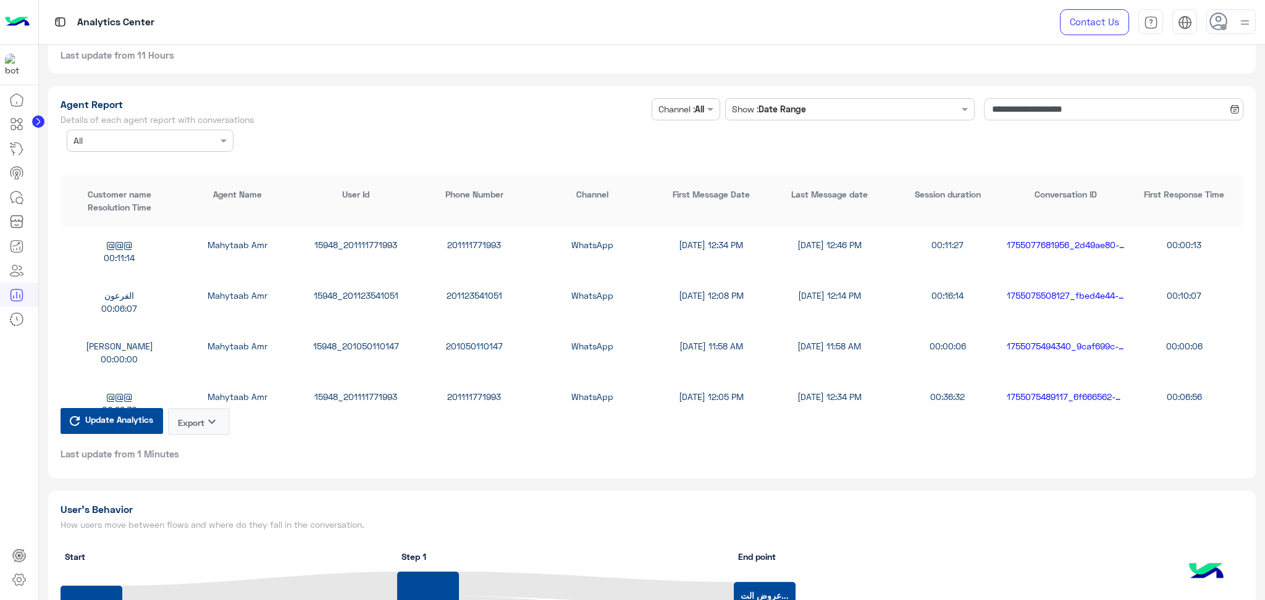
click at [201, 420] on button "Export keyboard_arrow_down" at bounding box center [199, 421] width 62 height 27
click at [211, 448] on button "CSV" at bounding box center [200, 443] width 62 height 23
click at [199, 408] on button "Export keyboard_arrow_down" at bounding box center [199, 421] width 62 height 27
click at [209, 440] on button "CSV" at bounding box center [200, 443] width 62 height 23
click at [209, 415] on icon "keyboard_arrow_down" at bounding box center [211, 422] width 15 height 15
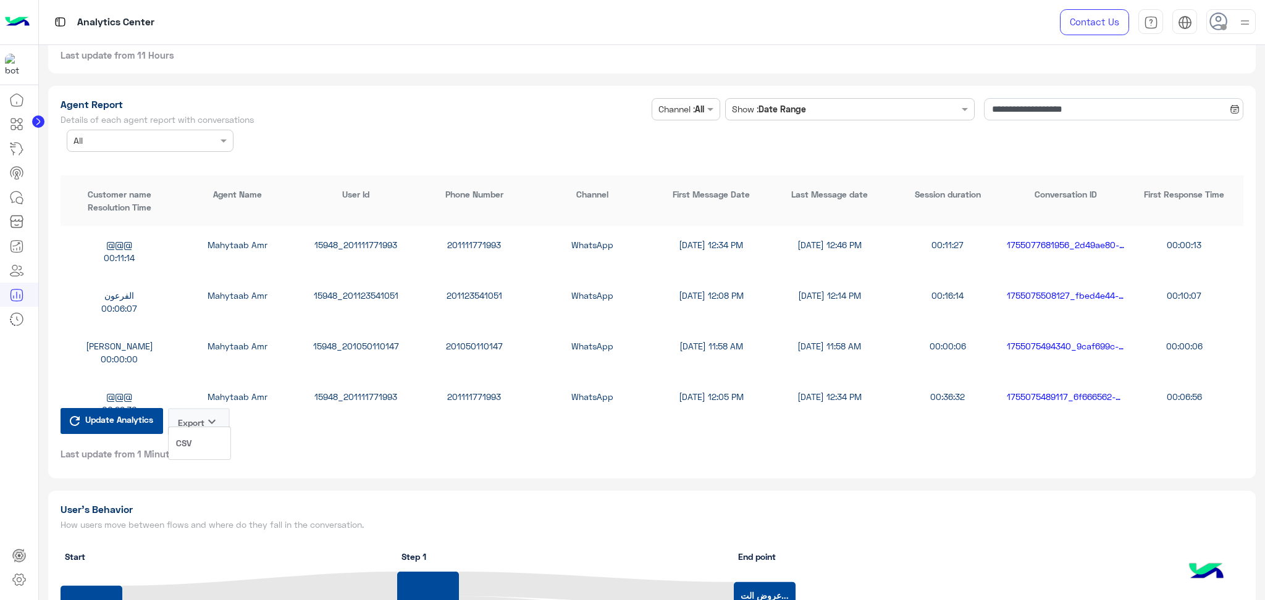
click at [190, 447] on span "CSV" at bounding box center [183, 443] width 15 height 13
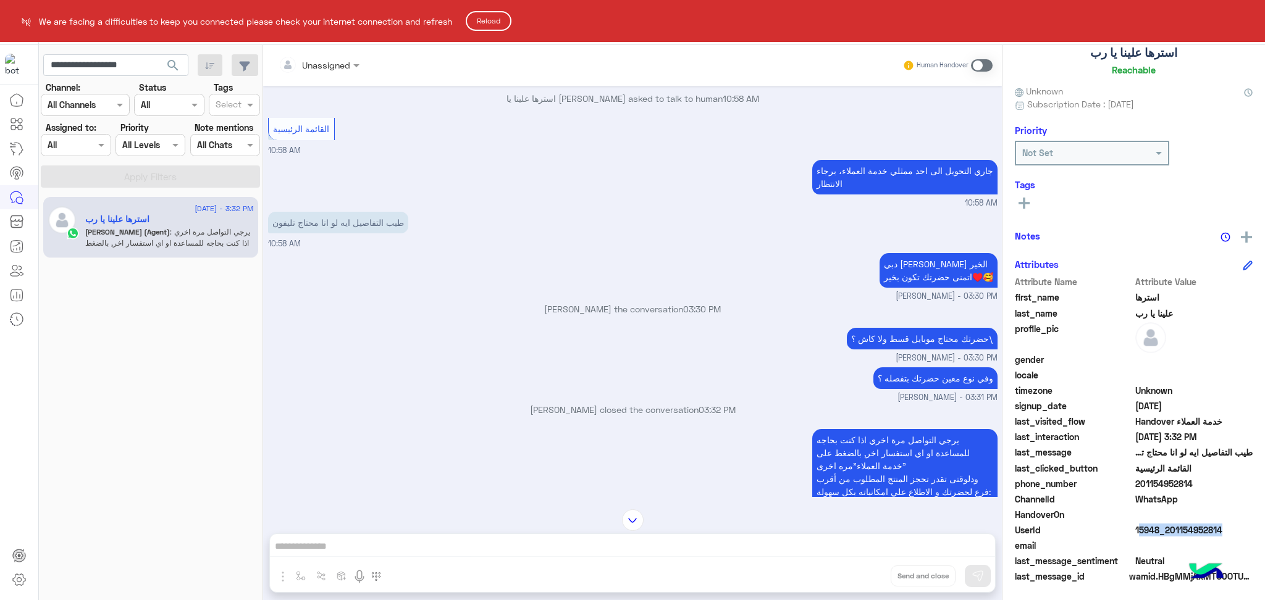
click at [487, 17] on button "Reload" at bounding box center [489, 21] width 46 height 20
